Goal: Transaction & Acquisition: Obtain resource

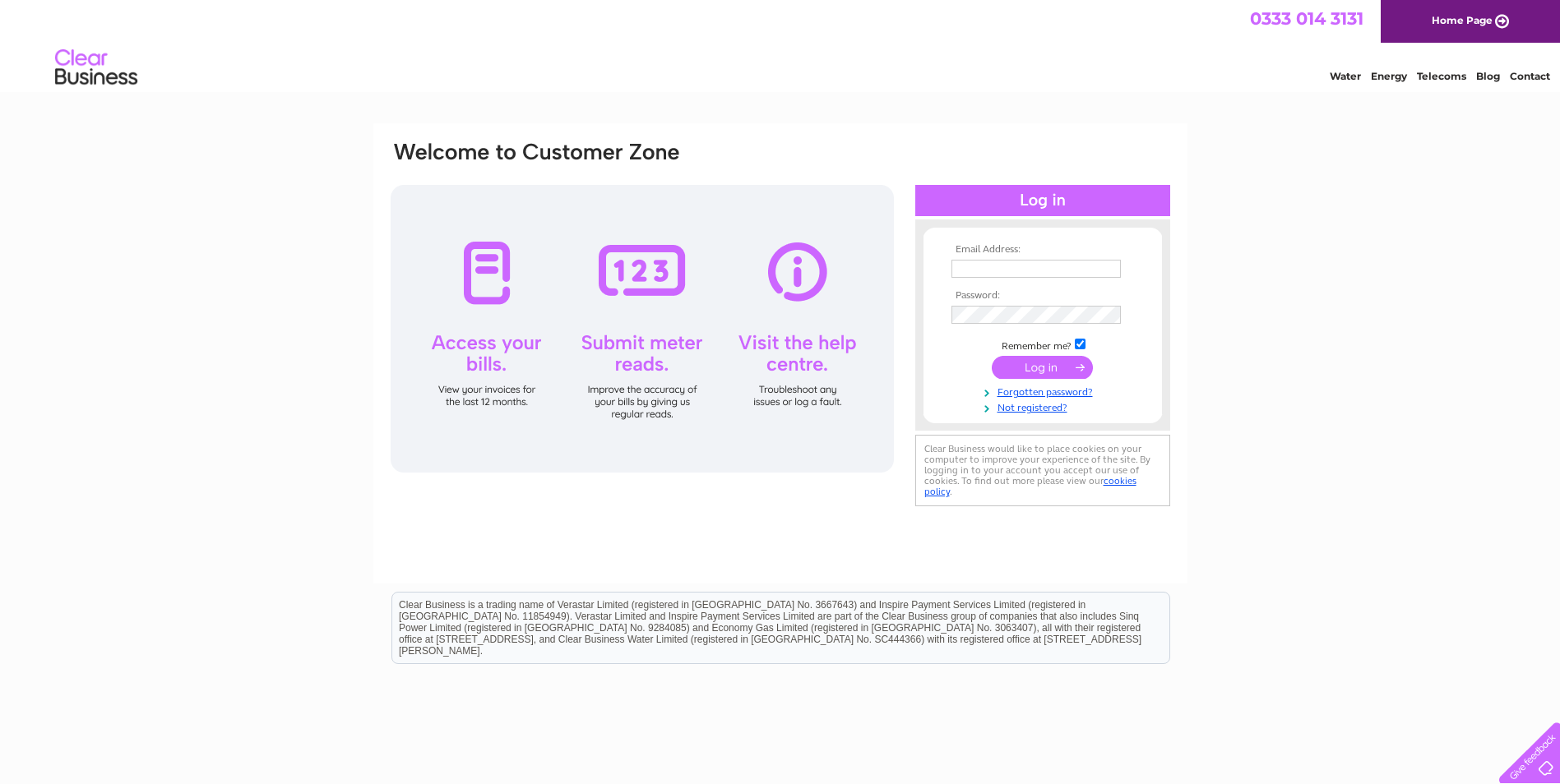
click at [970, 265] on input "text" at bounding box center [1036, 269] width 169 height 18
type input "[PERSON_NAME][EMAIL_ADDRESS][DOMAIN_NAME]"
click at [1040, 362] on input "submit" at bounding box center [1042, 369] width 101 height 23
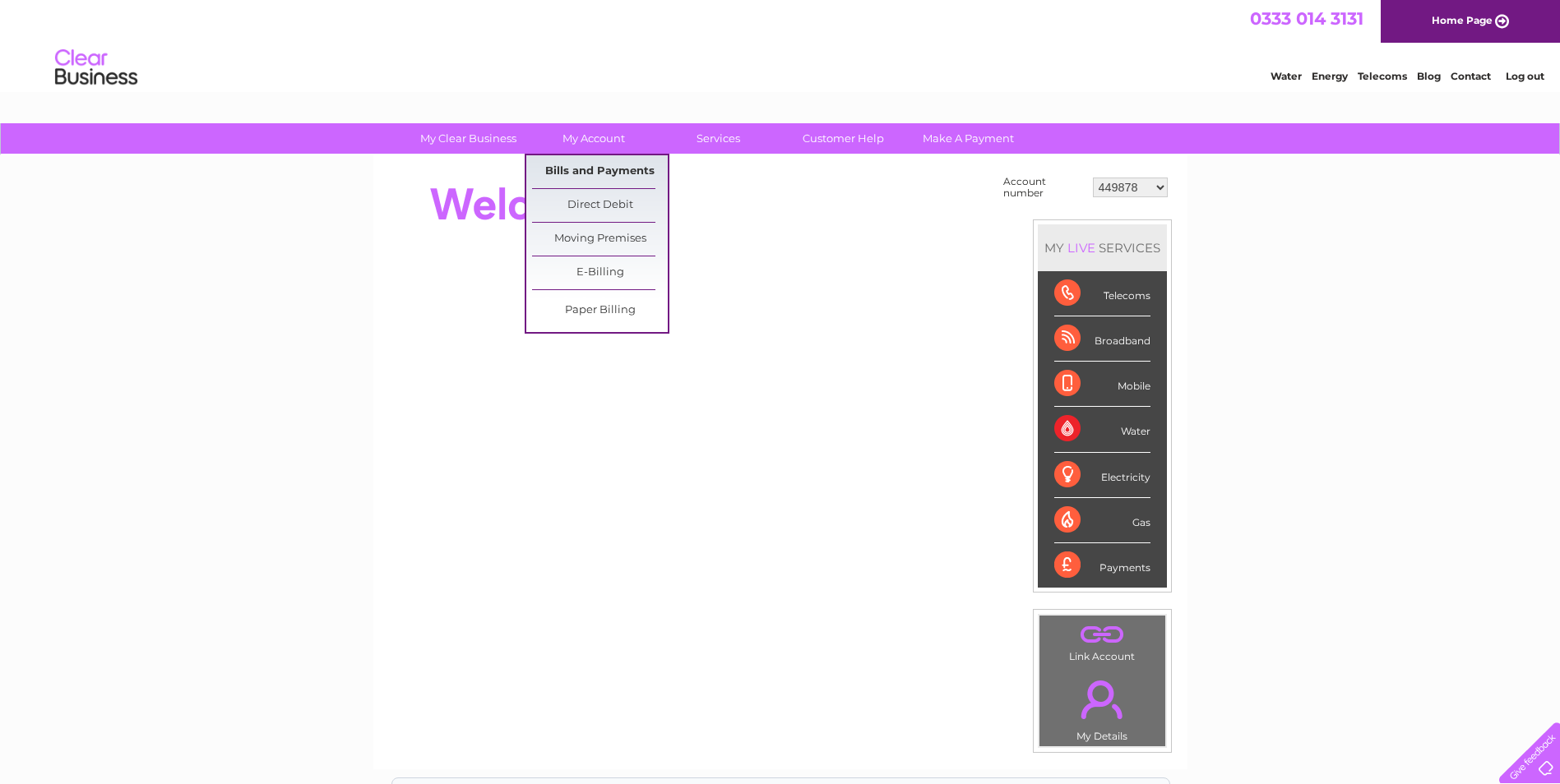
click at [615, 173] on link "Bills and Payments" at bounding box center [599, 171] width 136 height 32
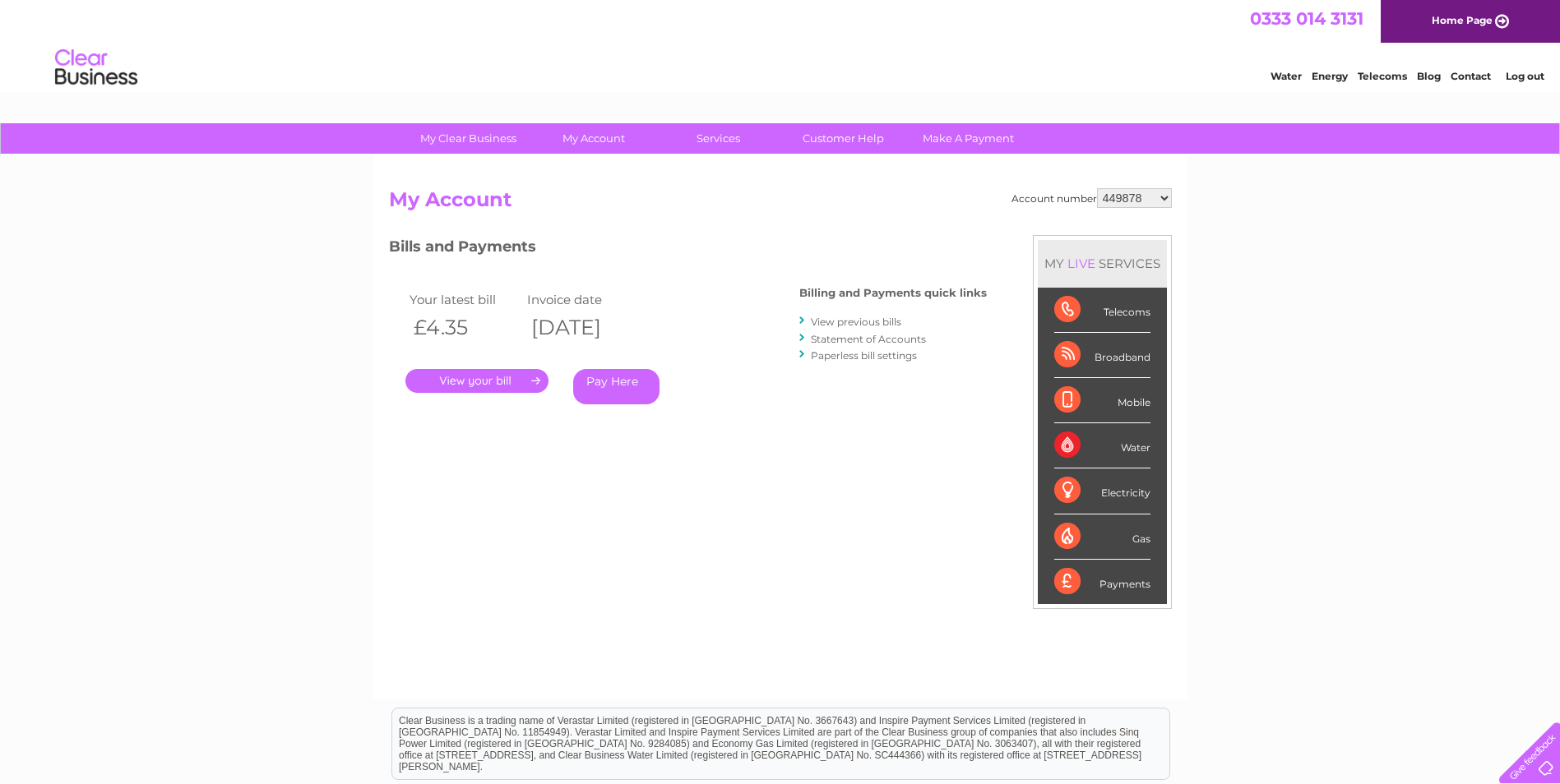
click at [1164, 198] on select "449878 911729 929282 967788 30304859 30304862 30304864 30304866 30304869 303053…" at bounding box center [1134, 198] width 75 height 20
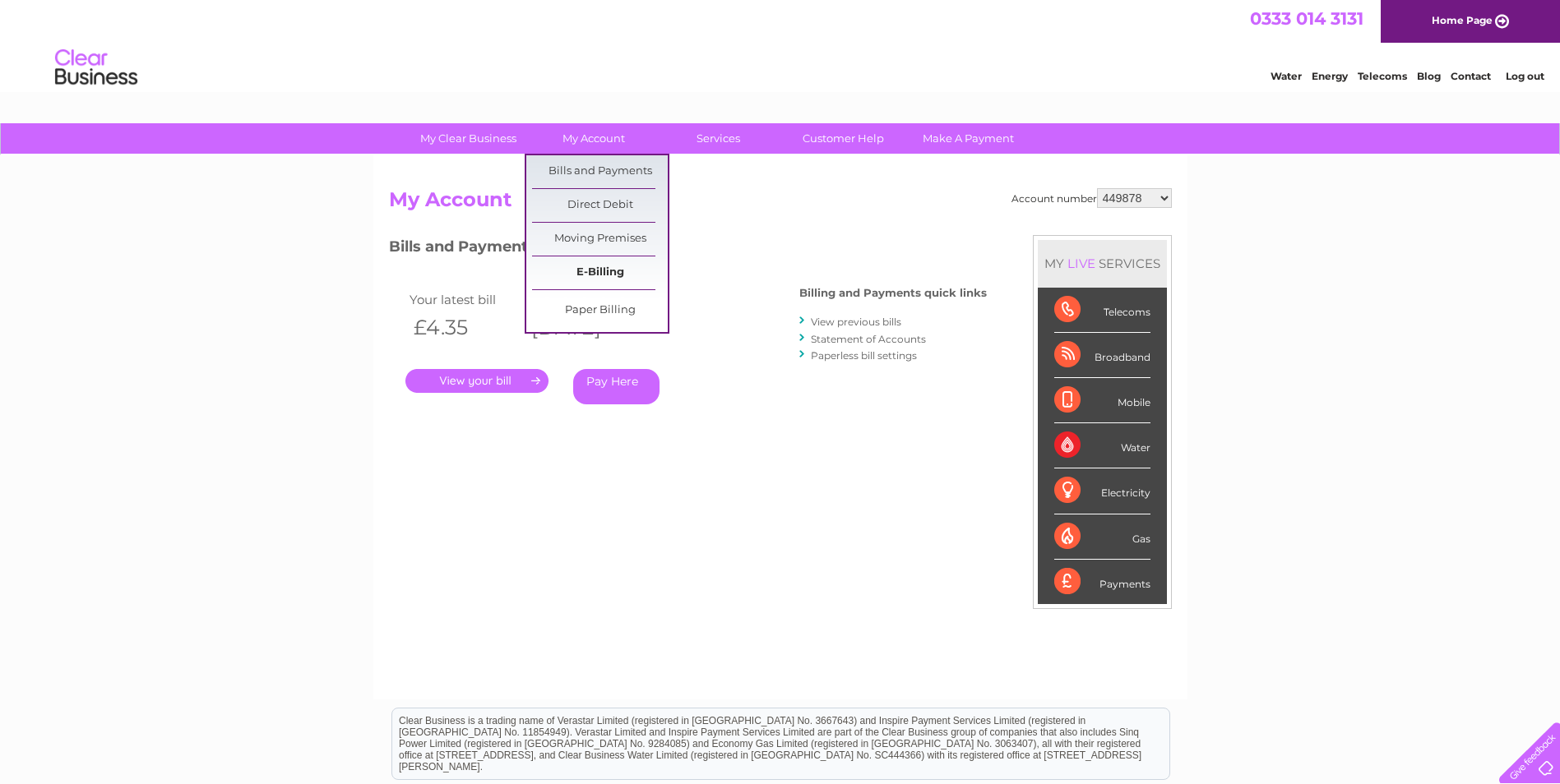
click at [597, 269] on link "E-Billing" at bounding box center [599, 272] width 136 height 32
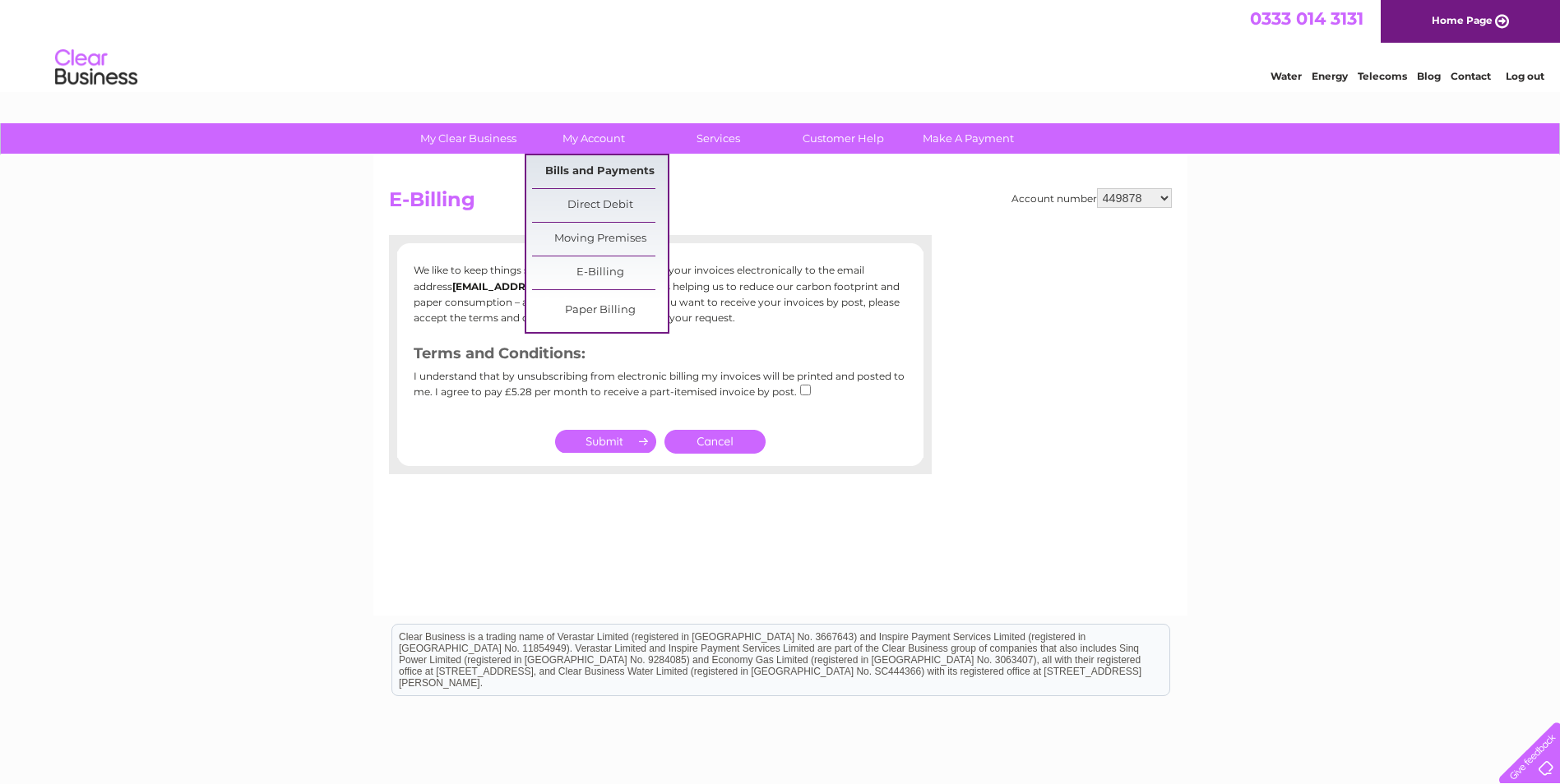
click at [601, 168] on link "Bills and Payments" at bounding box center [599, 171] width 136 height 32
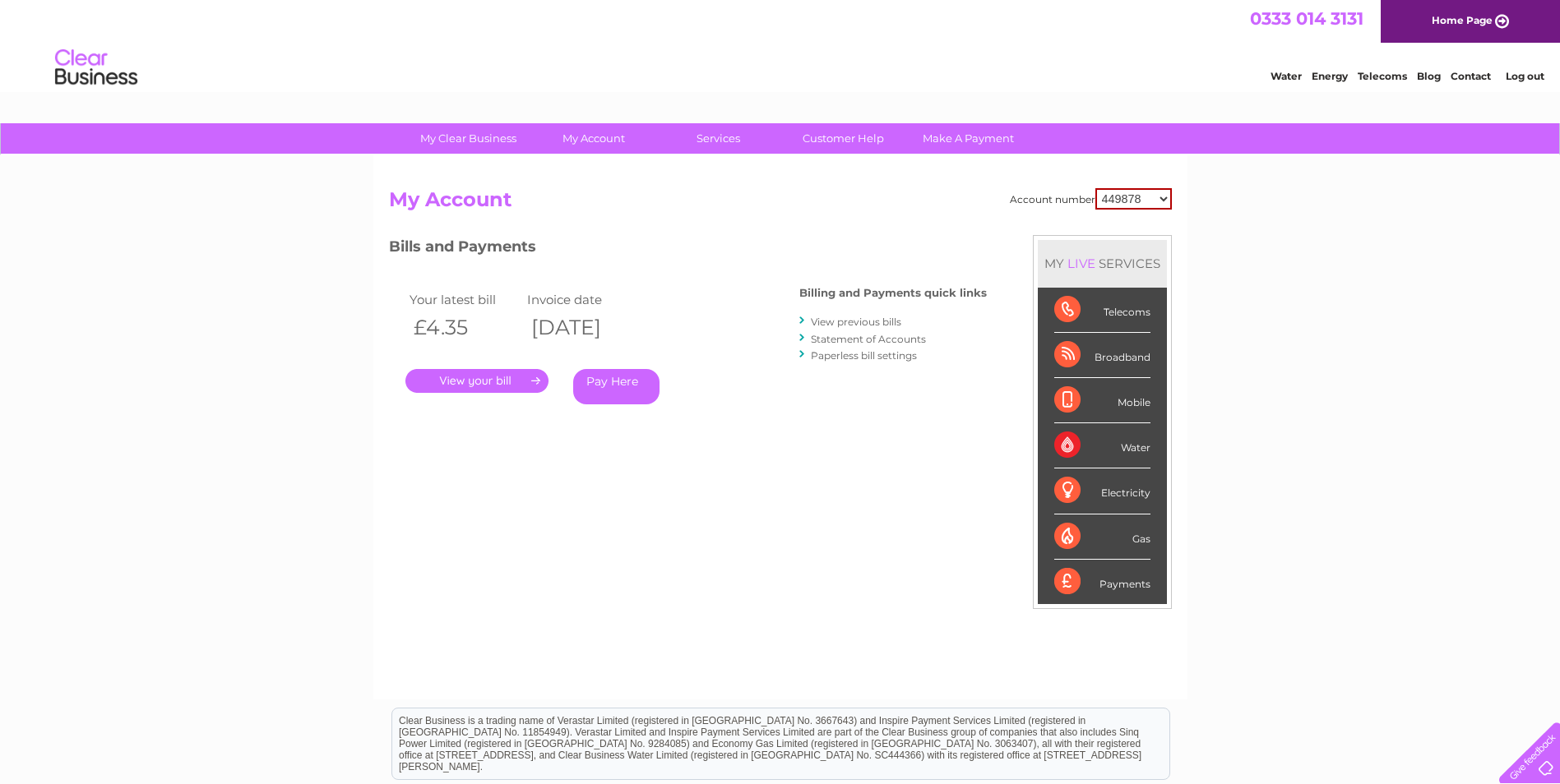
click at [1140, 434] on div "Water" at bounding box center [1102, 446] width 96 height 45
click at [1093, 442] on div "Water" at bounding box center [1102, 446] width 96 height 45
click at [1158, 197] on select "449878 911729 929282 967788 30304859 30304862 30304864 30304866 30304869 303053…" at bounding box center [1133, 199] width 77 height 22
select select "911729"
click at [1095, 188] on select "449878 911729 929282 967788 30304859 30304862 30304864 30304866 30304869 303053…" at bounding box center [1133, 199] width 77 height 22
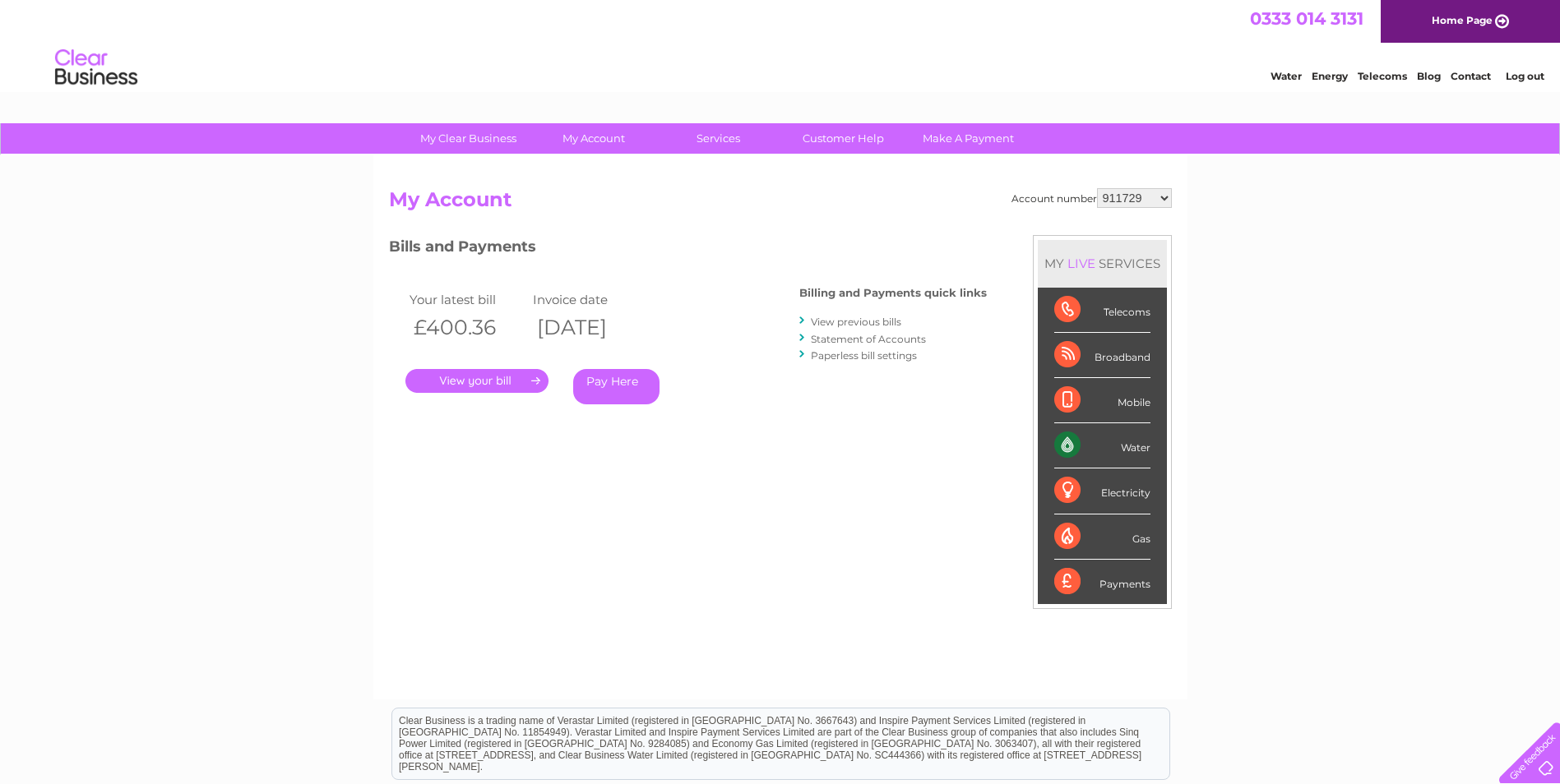
click at [497, 382] on link "." at bounding box center [477, 381] width 143 height 24
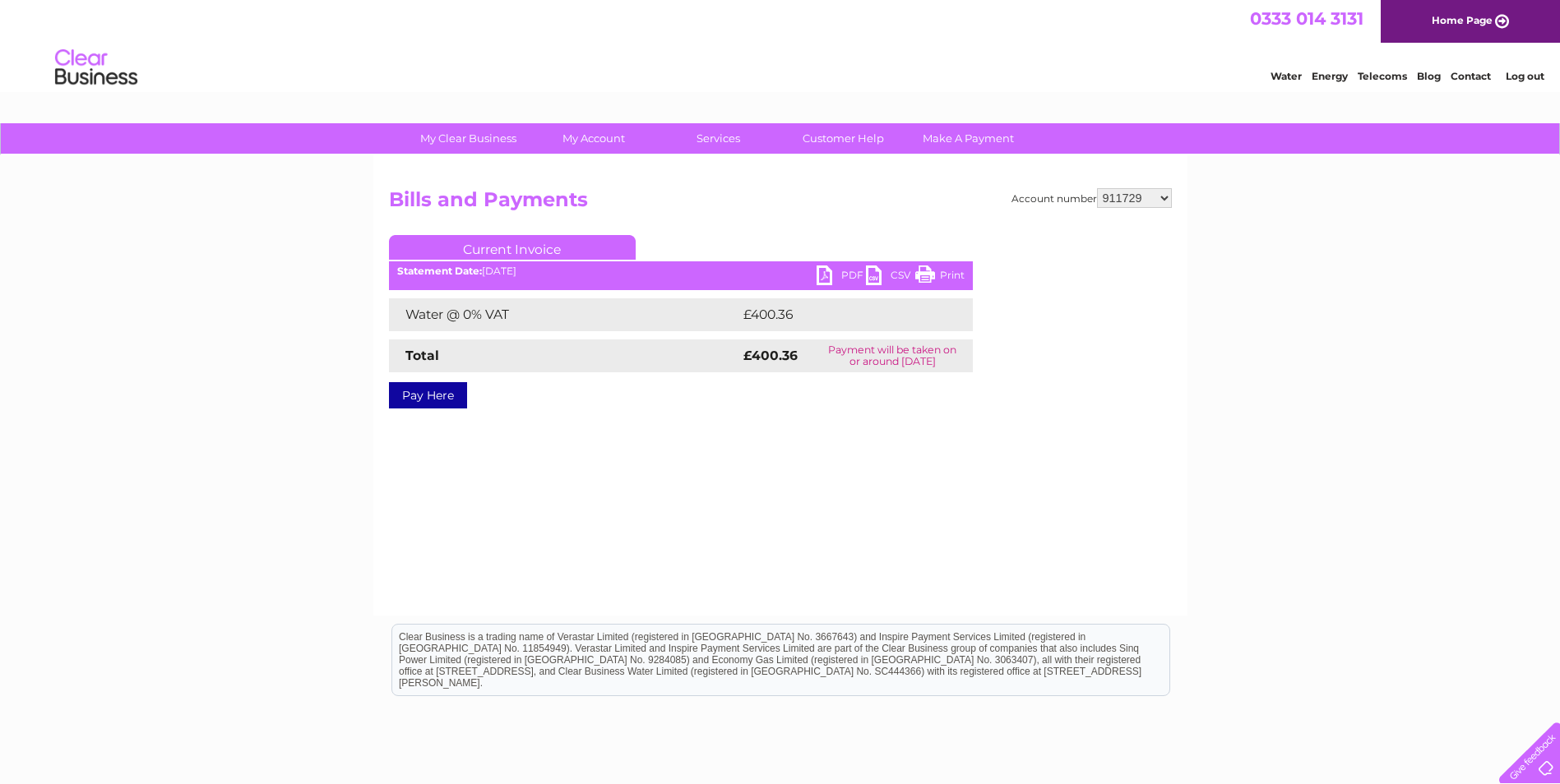
click at [848, 276] on link "PDF" at bounding box center [841, 277] width 49 height 24
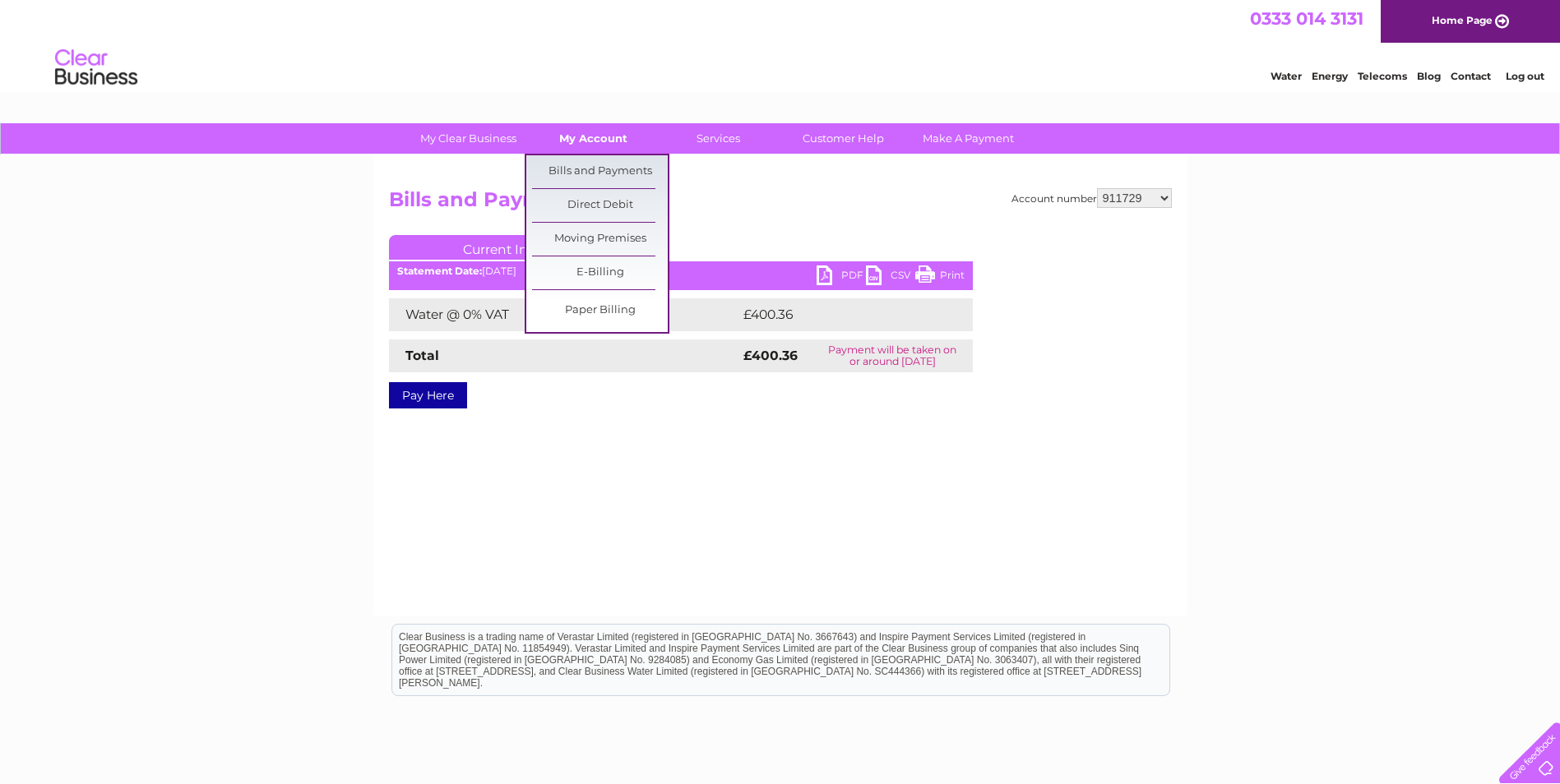
click at [614, 135] on link "My Account" at bounding box center [592, 138] width 136 height 31
click at [616, 166] on link "Bills and Payments" at bounding box center [599, 171] width 136 height 32
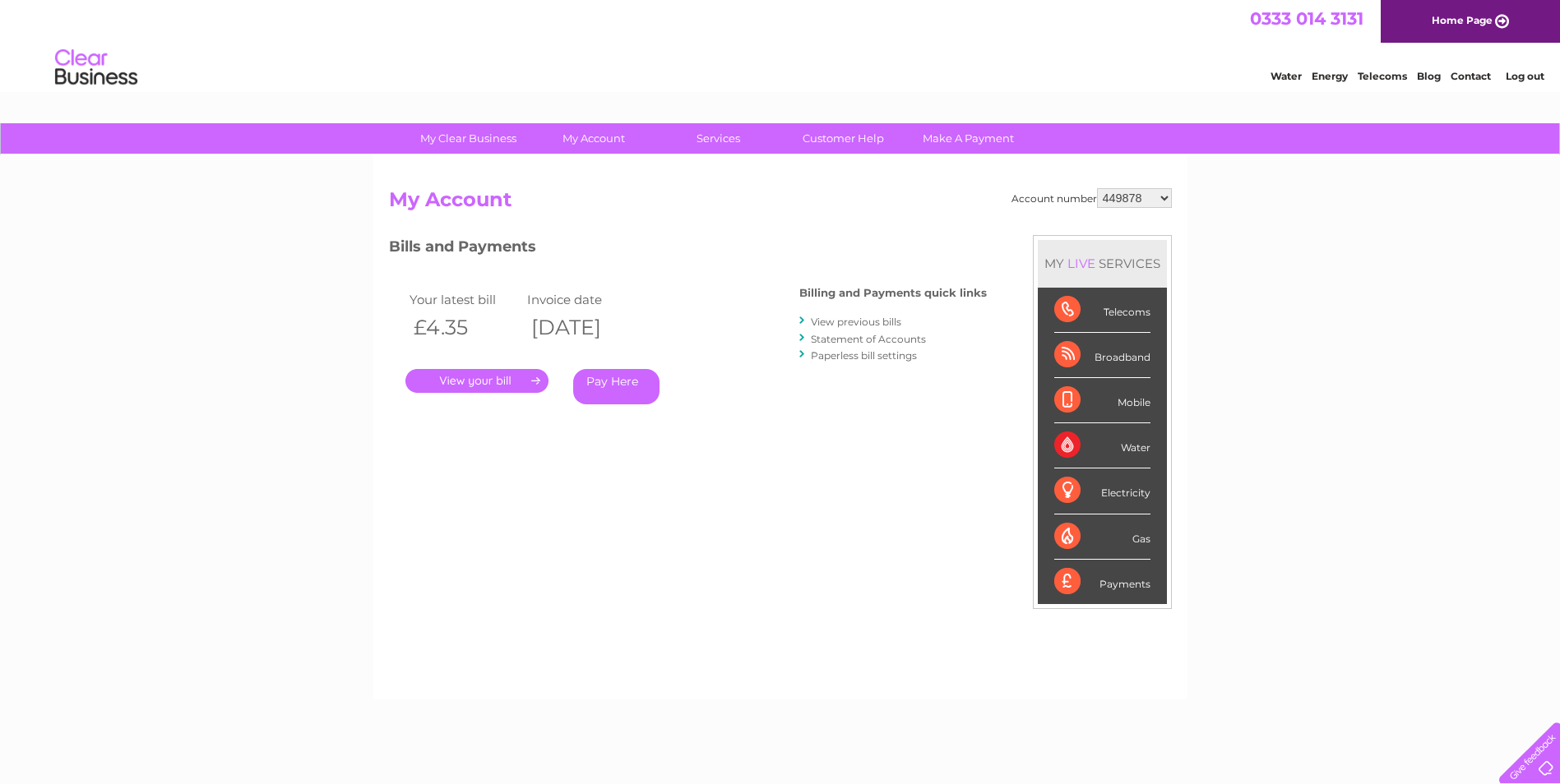
click at [1161, 195] on select "449878 911729 929282 967788 30304859 30304862 30304864 30304866 30304869 303053…" at bounding box center [1134, 198] width 75 height 20
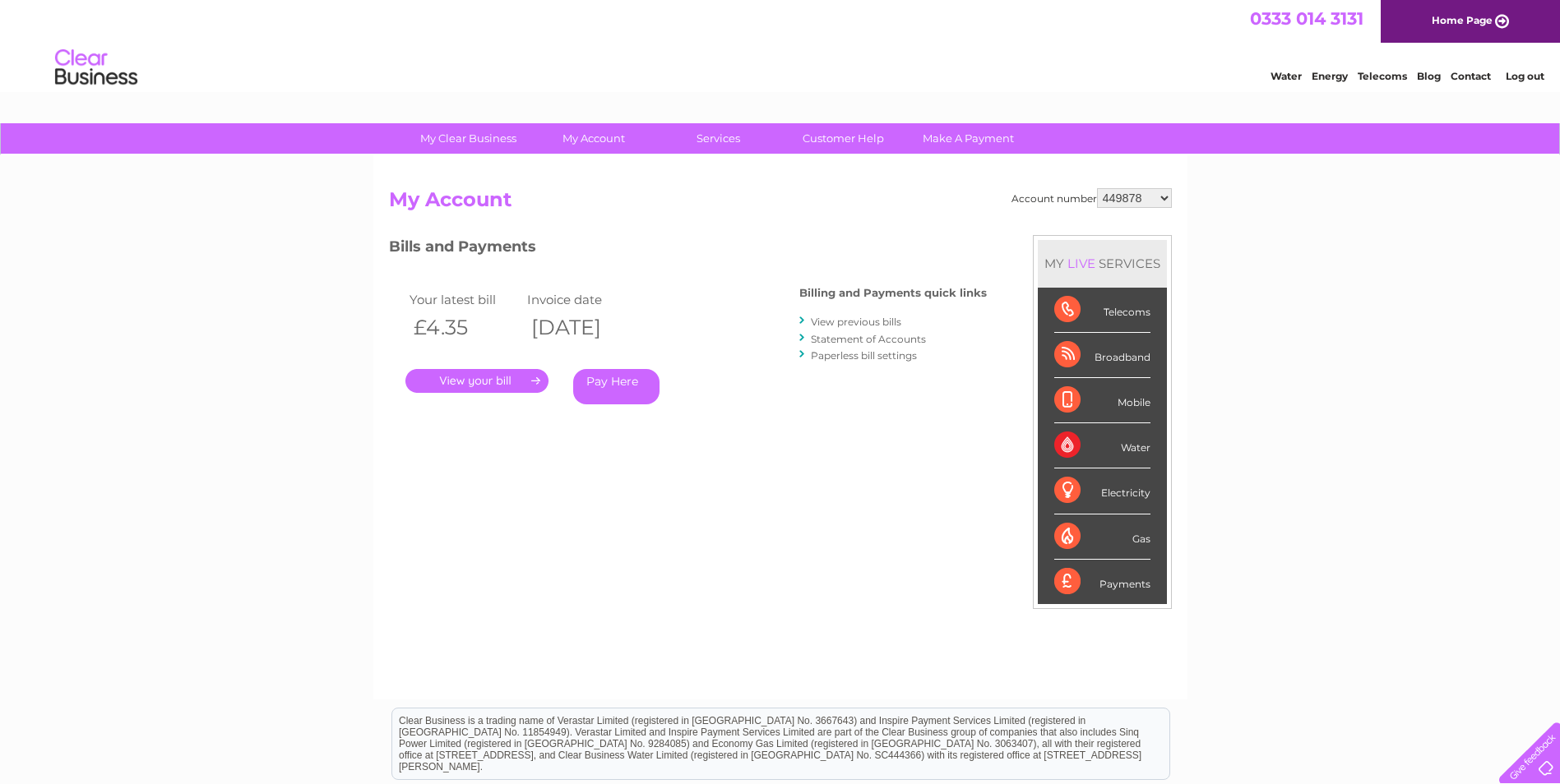
select select "929282"
click at [1097, 188] on select "449878 911729 929282 967788 30304859 30304862 30304864 30304866 30304869 303053…" at bounding box center [1134, 198] width 75 height 20
click at [1167, 197] on select "449878 911729 929282 967788 30304859 30304862 30304864 30304866 30304869 303053…" at bounding box center [1134, 198] width 75 height 20
click at [1097, 188] on select "449878 911729 929282 967788 30304859 30304862 30304864 30304866 30304869 303053…" at bounding box center [1134, 198] width 75 height 20
click at [1168, 196] on select "449878 911729 929282 967788 30304859 30304862 30304864 30304866 30304869 303053…" at bounding box center [1134, 198] width 75 height 20
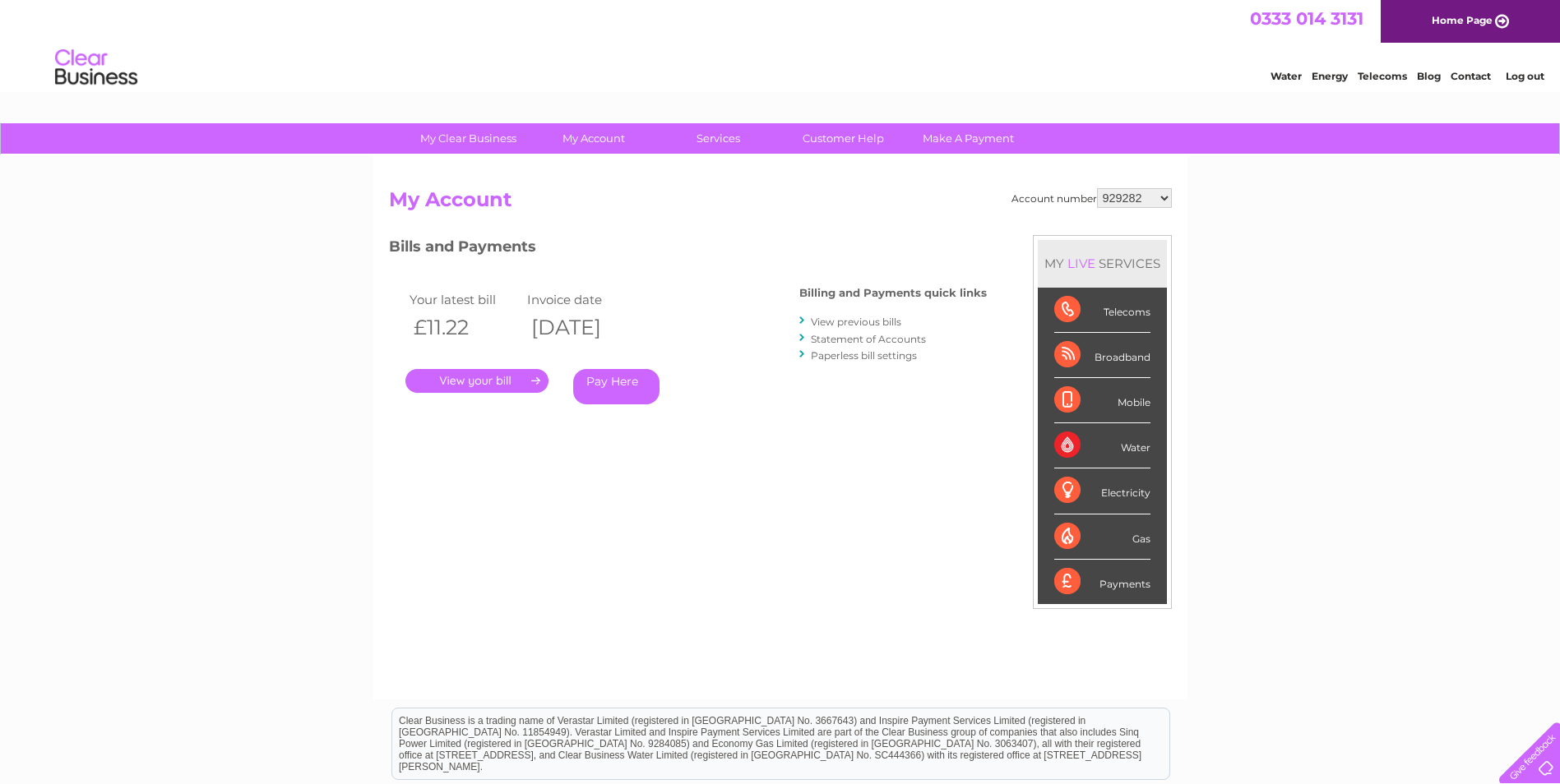
select select "967788"
click at [1097, 188] on select "449878 911729 929282 967788 30304859 30304862 30304864 30304866 30304869 303053…" at bounding box center [1134, 198] width 75 height 20
click at [1166, 198] on select "449878 911729 929282 967788 30304859 30304862 30304864 30304866 30304869 303053…" at bounding box center [1134, 198] width 75 height 20
click at [1163, 195] on select "449878 911729 929282 967788 30304859 30304862 30304864 30304866 30304869 303053…" at bounding box center [1134, 198] width 75 height 20
select select "30304859"
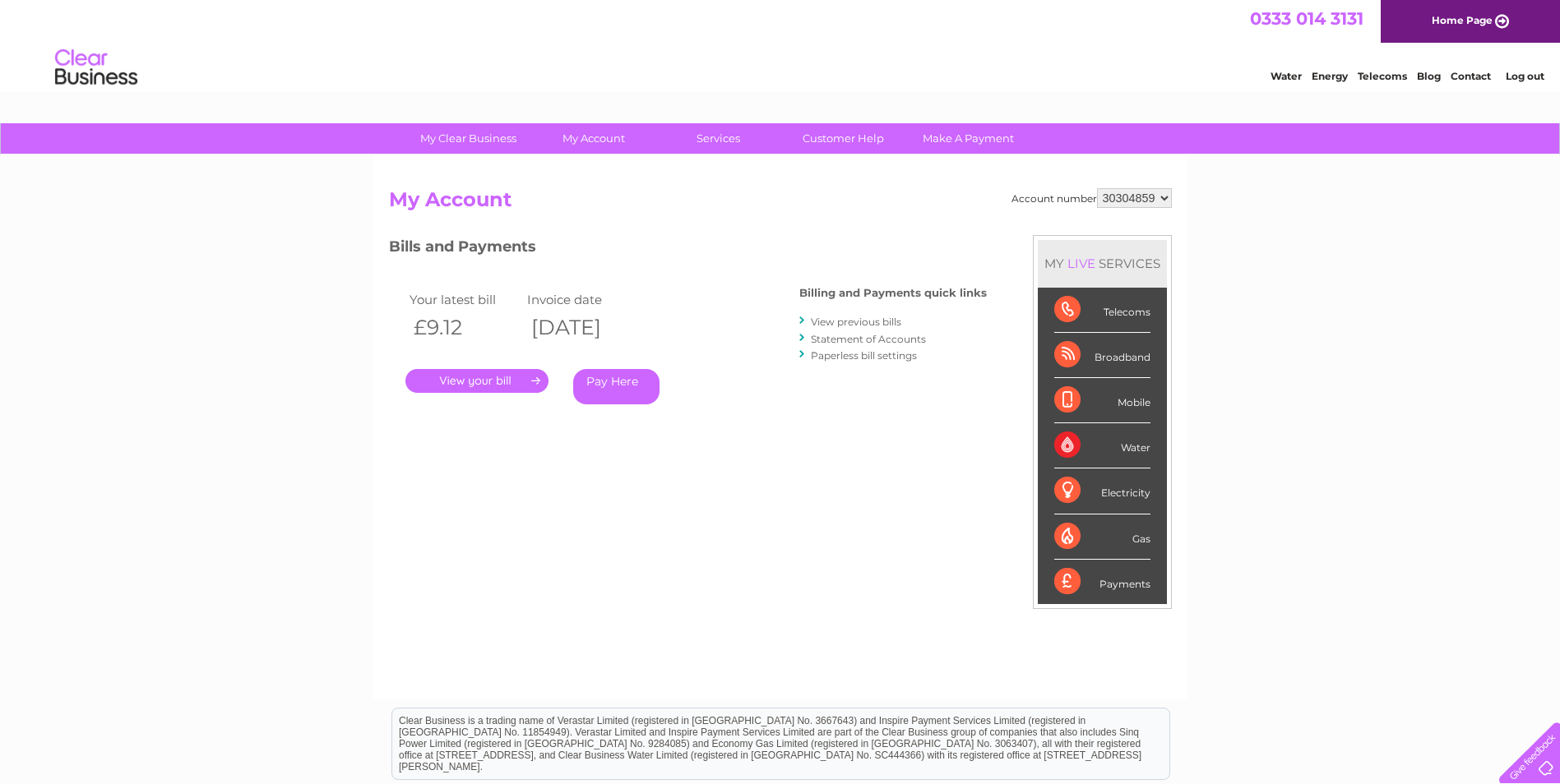
click at [1097, 188] on select "449878 911729 929282 967788 30304859 30304862 30304864 30304866 30304869 303053…" at bounding box center [1134, 198] width 75 height 20
click at [482, 380] on link "." at bounding box center [477, 381] width 143 height 24
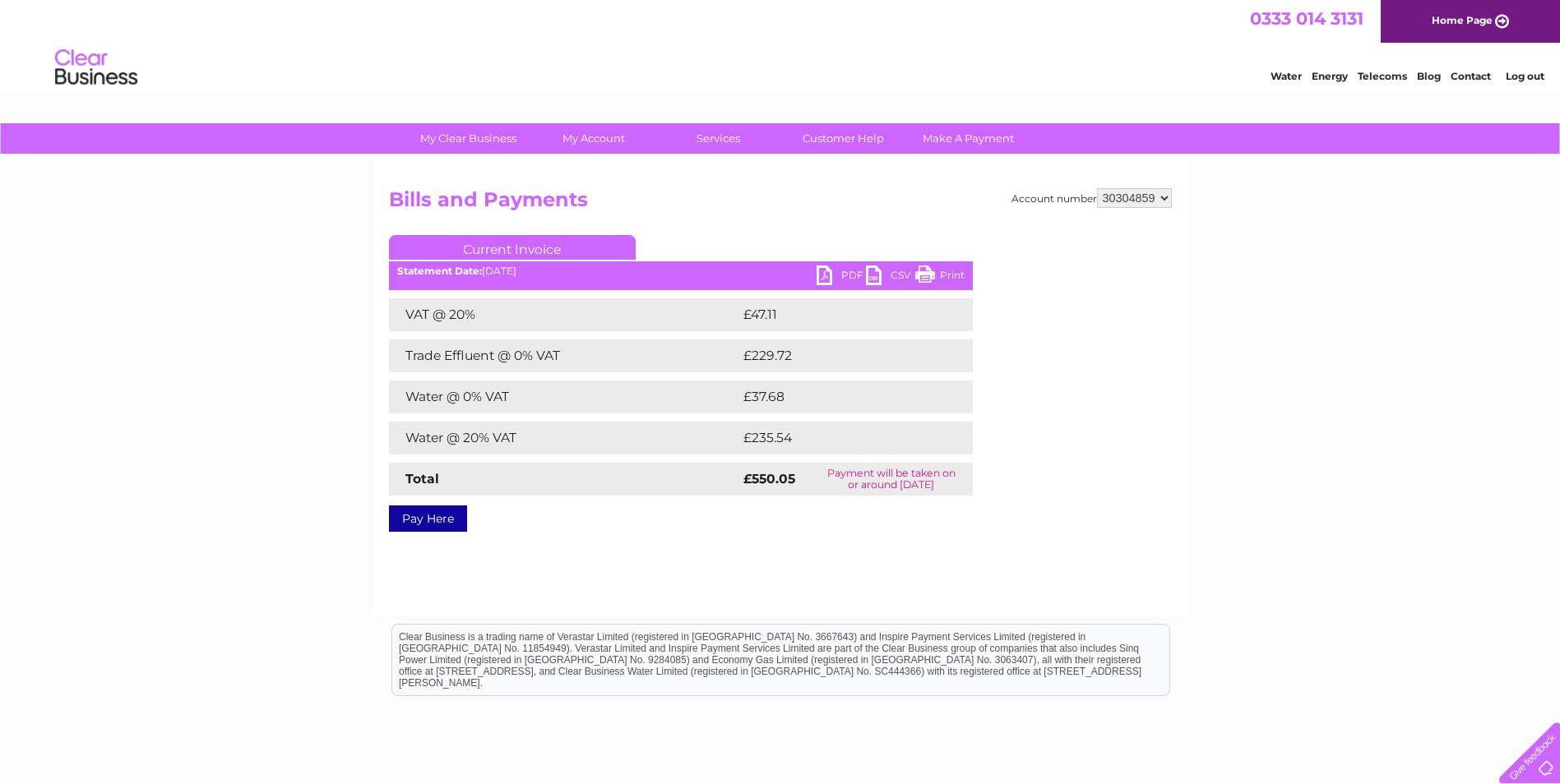
click at [848, 270] on link "PDF" at bounding box center [841, 277] width 49 height 24
click at [1164, 197] on select "449878 911729 929282 967788 30304859 30304862 30304864 30304866 30304869 303053…" at bounding box center [1134, 198] width 75 height 20
select select "30304862"
click at [1097, 188] on select "449878 911729 929282 967788 30304859 30304862 30304864 30304866 30304869 303053…" at bounding box center [1134, 198] width 75 height 20
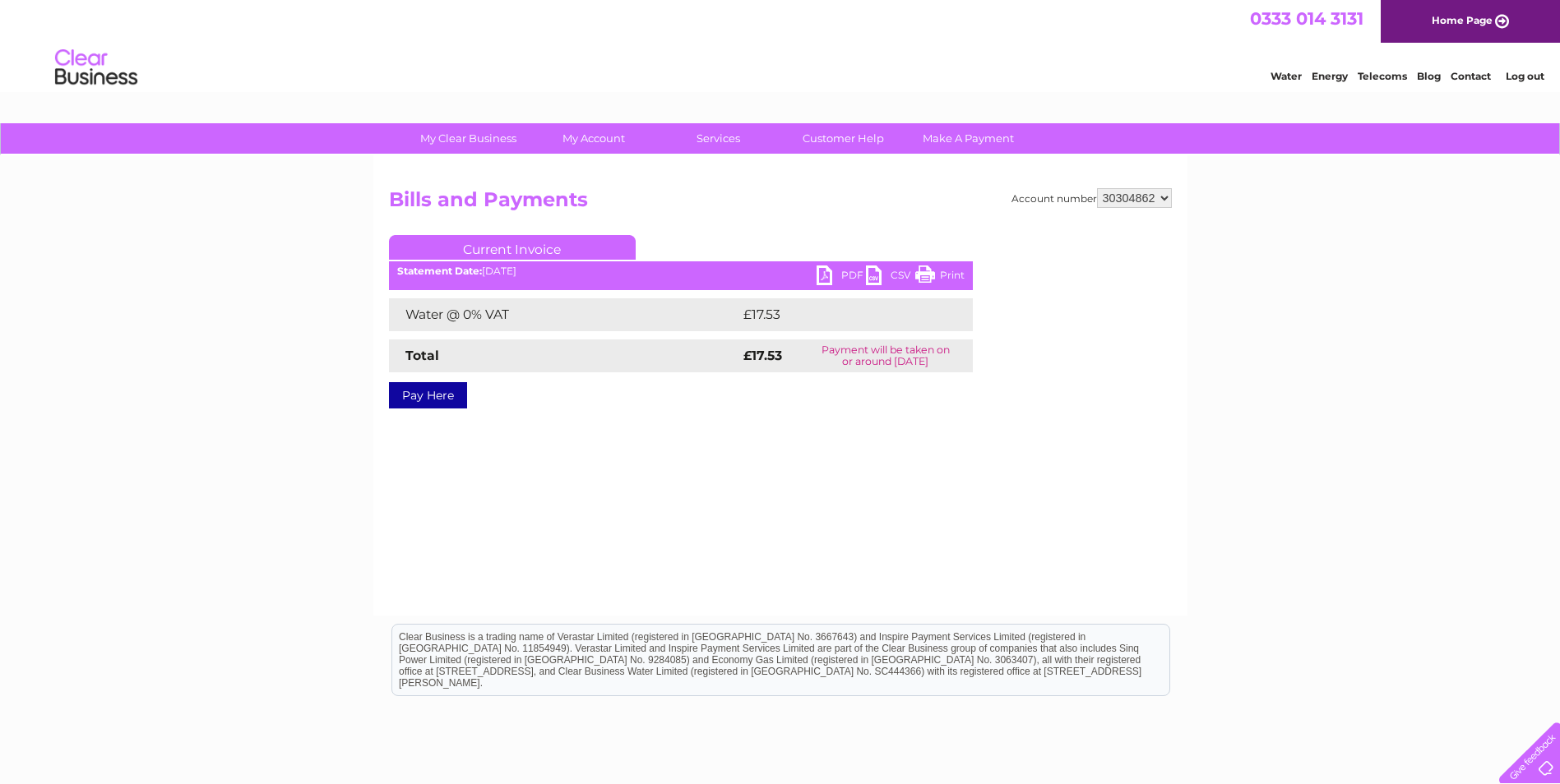
click at [945, 269] on link "Print" at bounding box center [939, 277] width 49 height 24
click at [850, 276] on link "PDF" at bounding box center [841, 277] width 49 height 24
click at [1164, 196] on select "449878 911729 929282 967788 30304859 30304862 30304864 30304866 30304869 303053…" at bounding box center [1134, 198] width 75 height 20
select select "30304864"
click at [1097, 188] on select "449878 911729 929282 967788 30304859 30304862 30304864 30304866 30304869 303053…" at bounding box center [1134, 198] width 75 height 20
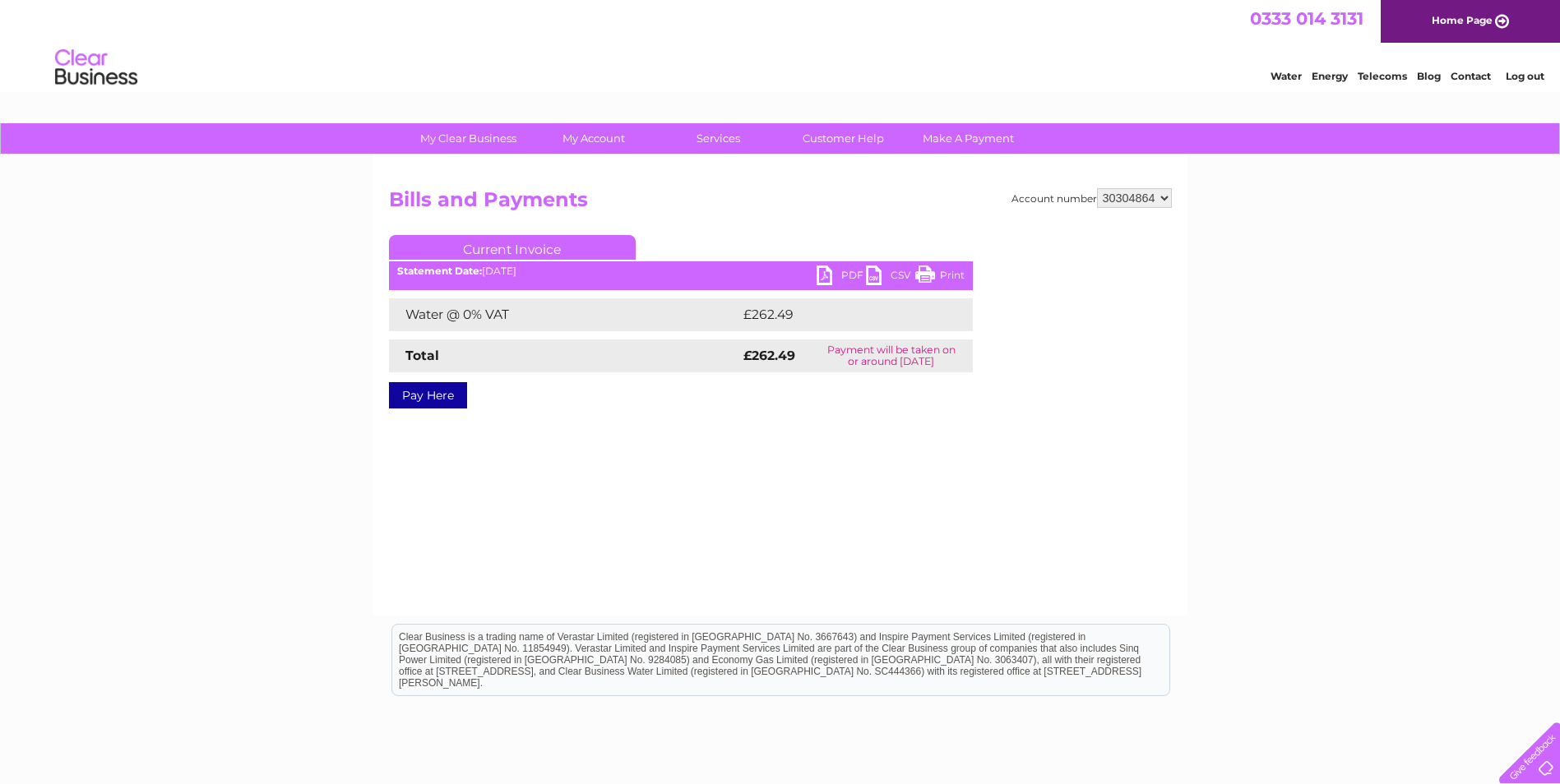
click at [1166, 198] on select "449878 911729 929282 967788 30304859 30304862 30304864 30304866 30304869 303053…" at bounding box center [1134, 198] width 75 height 20
select select "30304866"
click at [1097, 188] on select "449878 911729 929282 967788 30304859 30304862 30304864 30304866 30304869 303053…" at bounding box center [1134, 198] width 75 height 20
click at [1162, 199] on select "449878 911729 929282 967788 30304859 30304862 30304864 30304866 30304869 303053…" at bounding box center [1134, 198] width 75 height 20
select select "30304869"
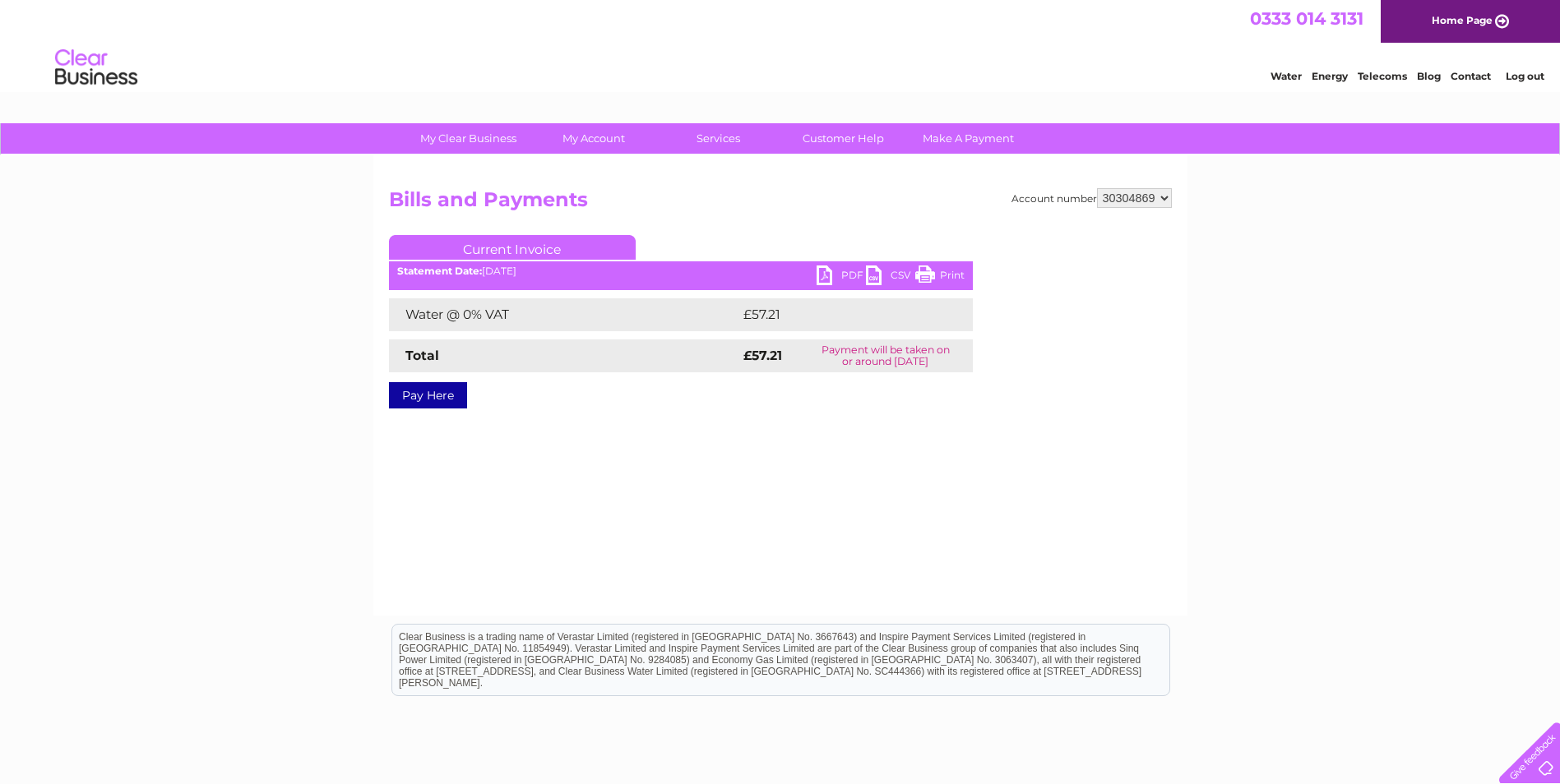
click at [1097, 188] on select "449878 911729 929282 967788 30304859 30304862 30304864 30304866 30304869 303053…" at bounding box center [1134, 198] width 75 height 20
click at [839, 272] on link "PDF" at bounding box center [841, 277] width 49 height 24
click at [1162, 197] on select "449878 911729 929282 967788 30304859 30304862 30304864 30304866 30304869 303053…" at bounding box center [1134, 198] width 75 height 20
select select "30305387"
click at [1097, 188] on select "449878 911729 929282 967788 30304859 30304862 30304864 30304866 30304869 303053…" at bounding box center [1134, 198] width 75 height 20
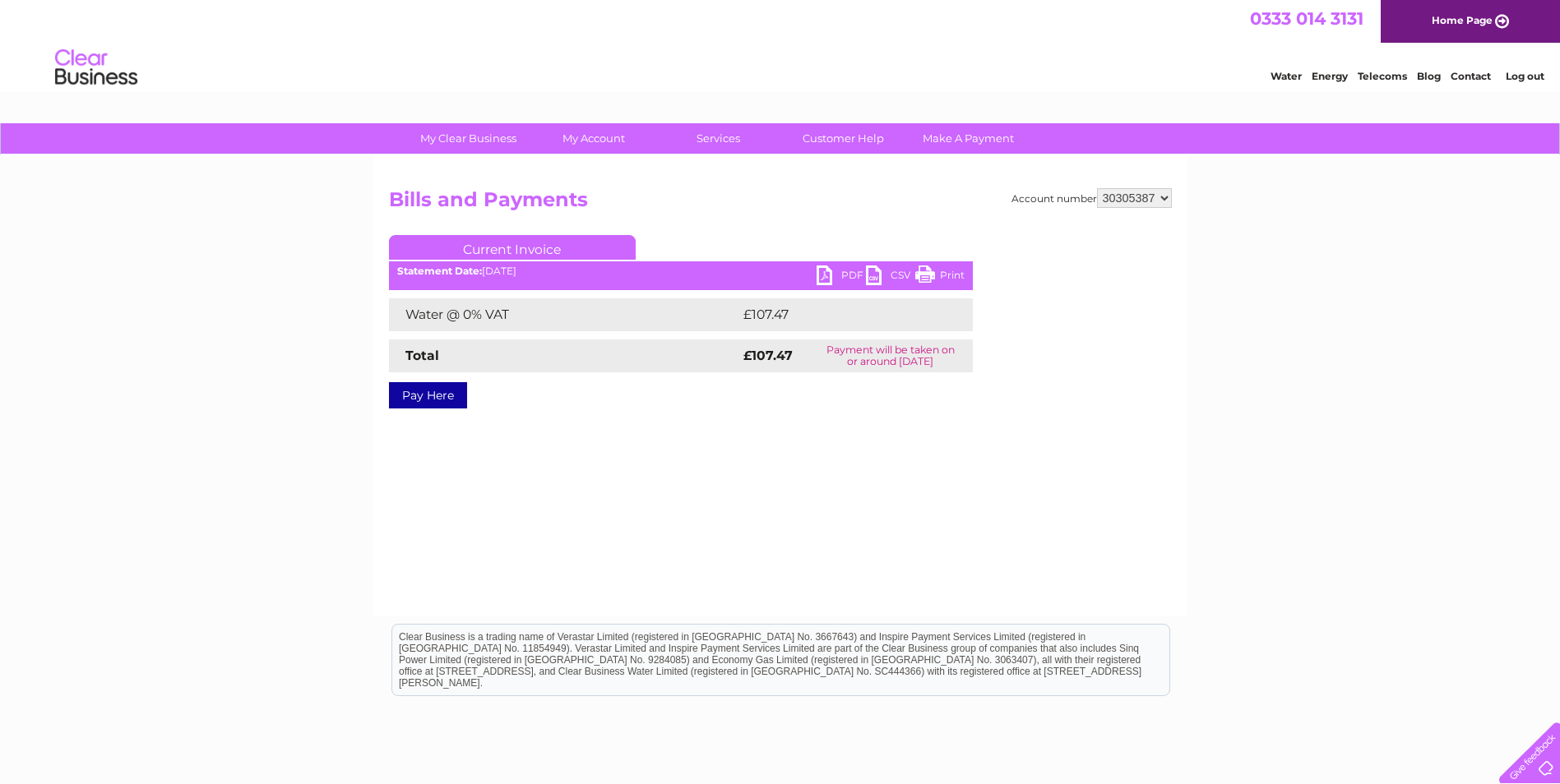
click at [1162, 193] on select "449878 911729 929282 967788 30304859 30304862 30304864 30304866 30304869 303053…" at bounding box center [1134, 198] width 75 height 20
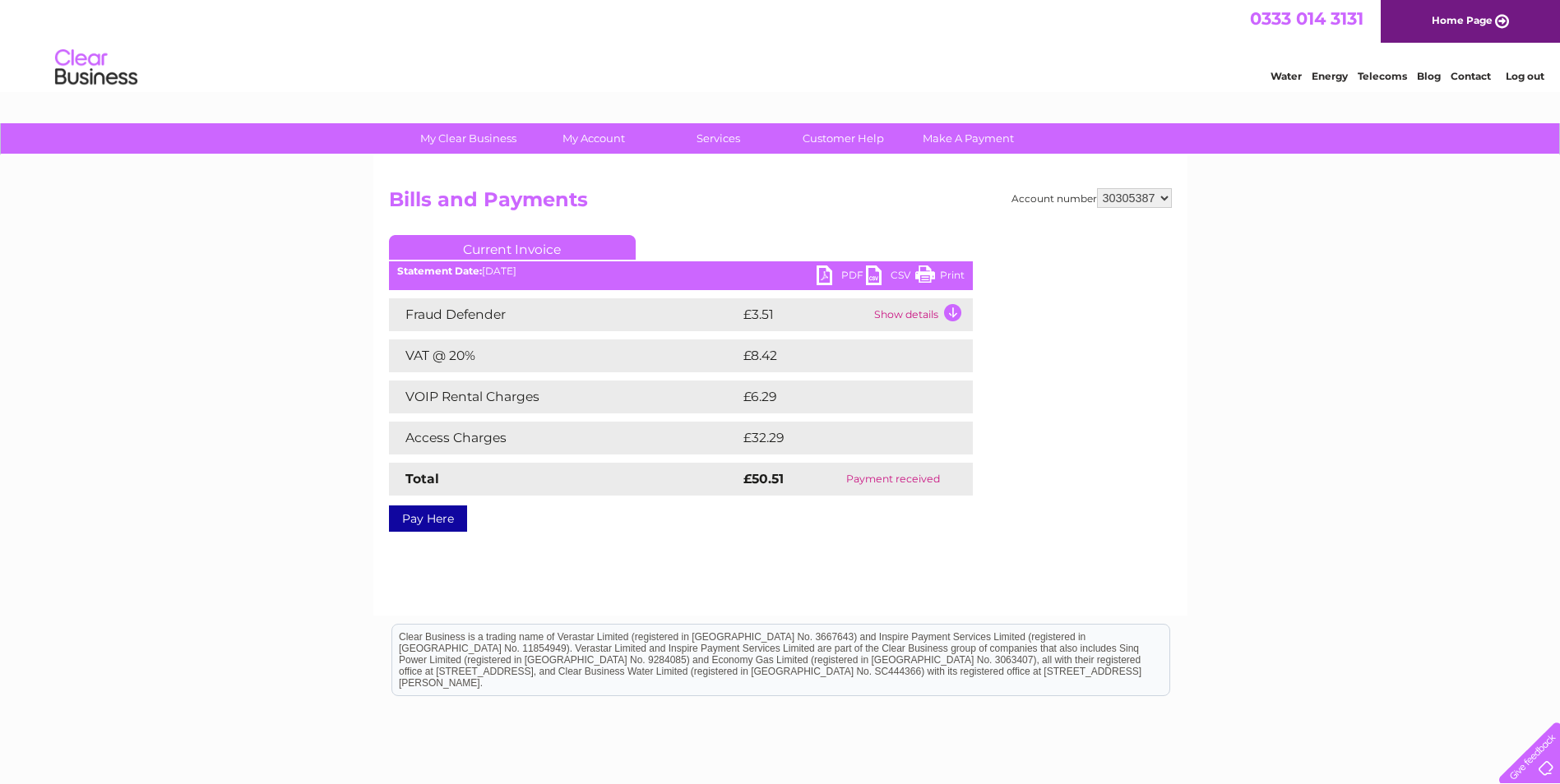
click at [1167, 196] on select "449878 911729 929282 967788 30304859 30304862 30304864 30304866 30304869 303053…" at bounding box center [1134, 198] width 75 height 20
select select "30312149"
click at [1097, 188] on select "449878 911729 929282 967788 30304859 30304862 30304864 30304866 30304869 303053…" at bounding box center [1134, 198] width 75 height 20
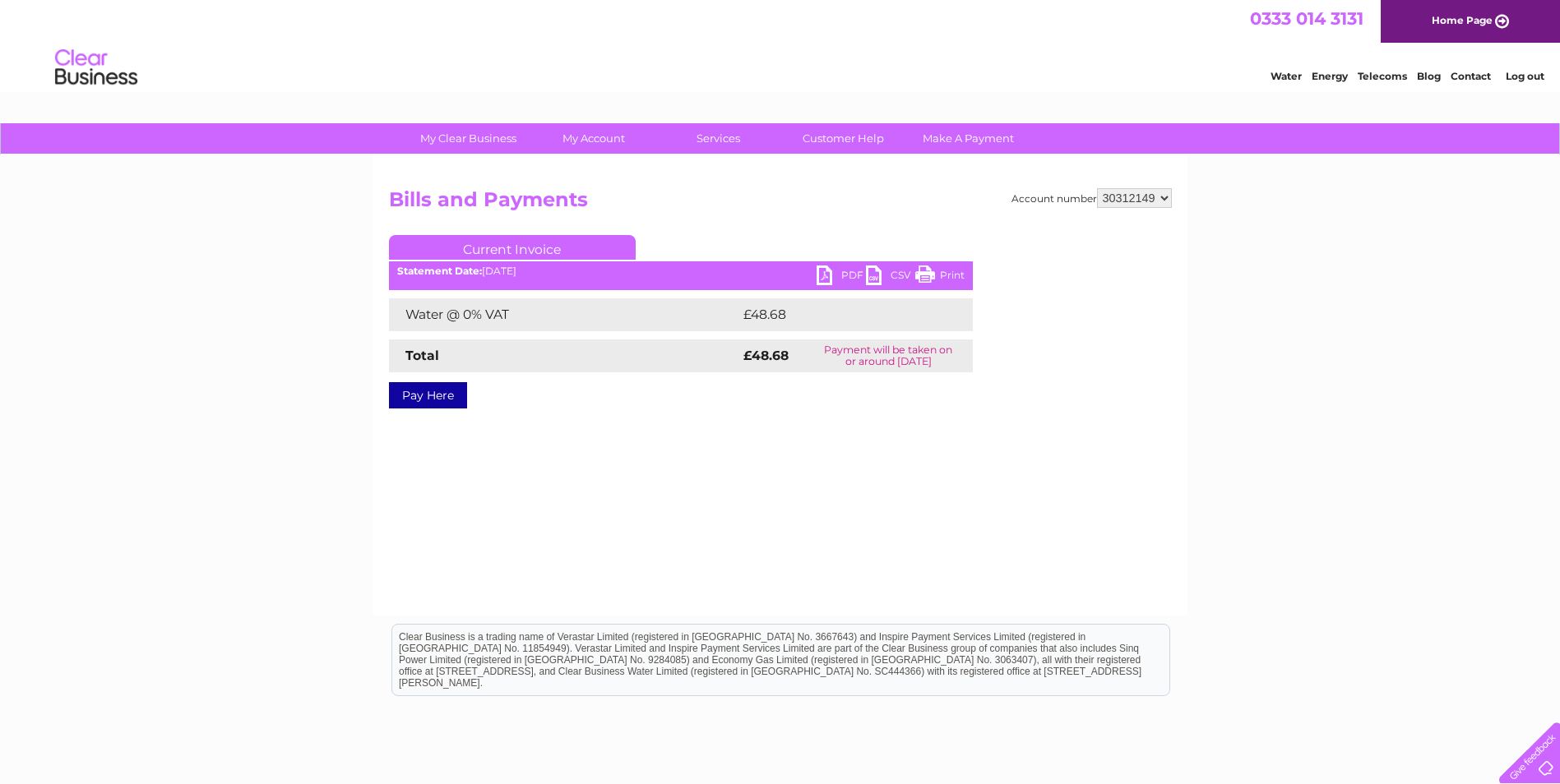
click at [1162, 194] on select "449878 911729 929282 967788 30304859 30304862 30304864 30304866 30304869 303053…" at bounding box center [1134, 198] width 75 height 20
select select "30312517"
click at [1097, 188] on select "449878 911729 929282 967788 30304859 30304862 30304864 30304866 30304869 303053…" at bounding box center [1134, 198] width 75 height 20
click at [1162, 196] on select "449878 911729 929282 967788 30304859 30304862 30304864 30304866 30304869 303053…" at bounding box center [1134, 198] width 75 height 20
select select "30312518"
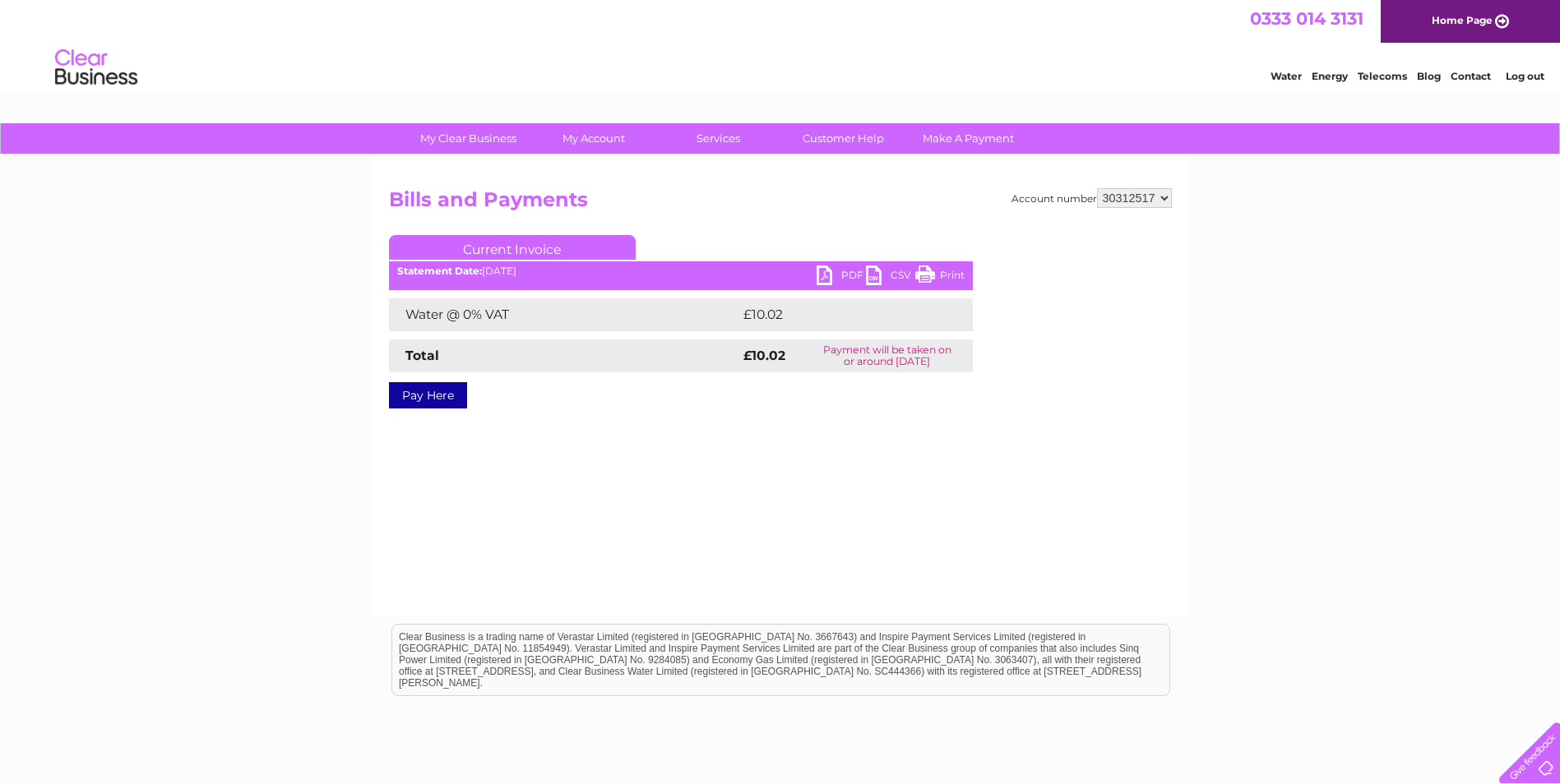
click at [1097, 188] on select "449878 911729 929282 967788 30304859 30304862 30304864 30304866 30304869 303053…" at bounding box center [1134, 198] width 75 height 20
click at [1160, 197] on select "449878 911729 929282 967788 30304859 30304862 30304864 30304866 30304869 303053…" at bounding box center [1134, 198] width 75 height 20
select select "30312551"
click at [1097, 188] on select "449878 911729 929282 967788 30304859 30304862 30304864 30304866 30304869 303053…" at bounding box center [1134, 198] width 75 height 20
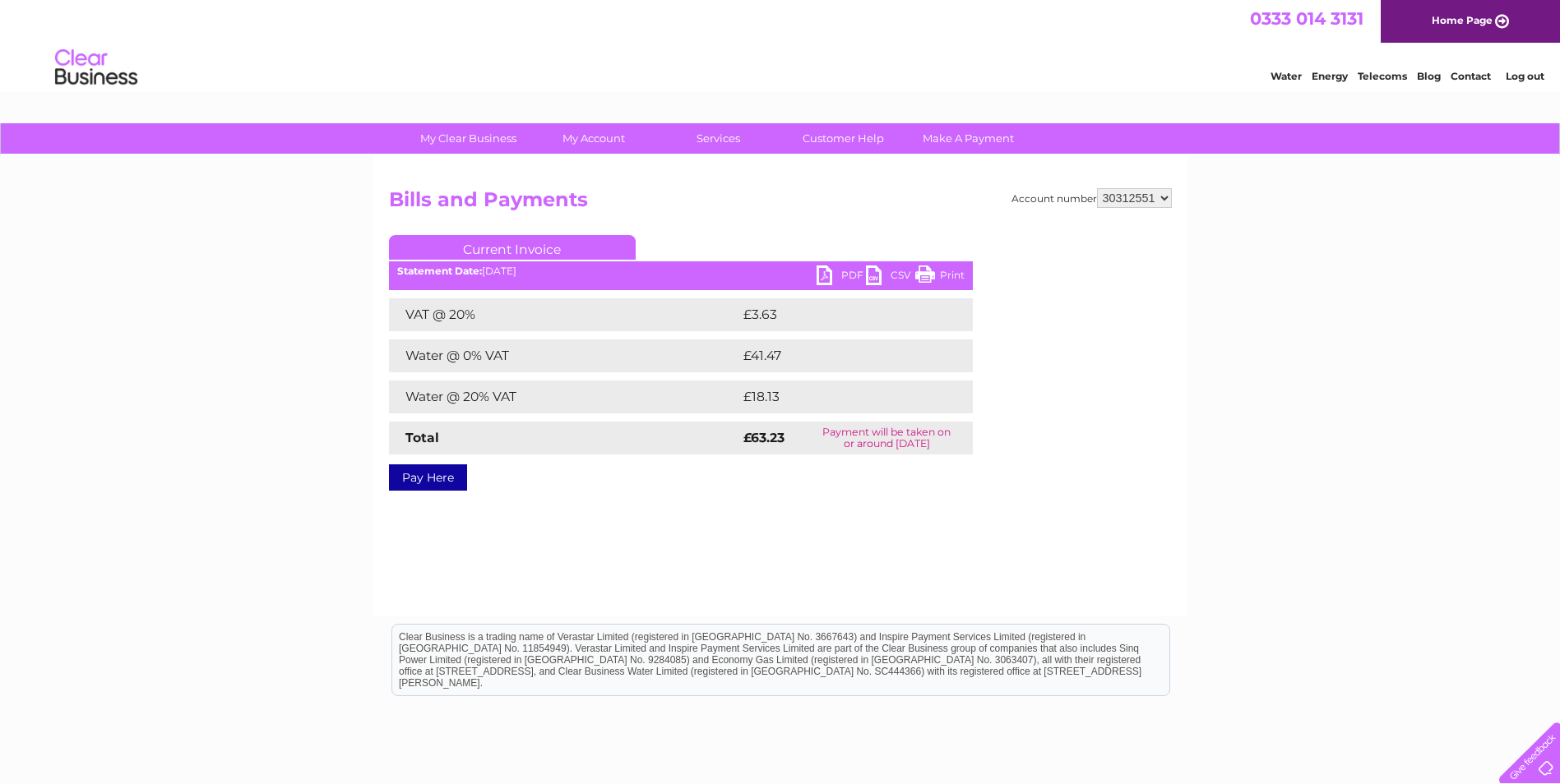
click at [846, 272] on link "PDF" at bounding box center [841, 277] width 49 height 24
click at [1162, 196] on select "449878 911729 929282 967788 30304859 30304862 30304864 30304866 30304869 303053…" at bounding box center [1134, 198] width 75 height 20
select select "30315548"
click at [1097, 188] on select "449878 911729 929282 967788 30304859 30304862 30304864 30304866 30304869 303053…" at bounding box center [1134, 198] width 75 height 20
